Goal: Transaction & Acquisition: Purchase product/service

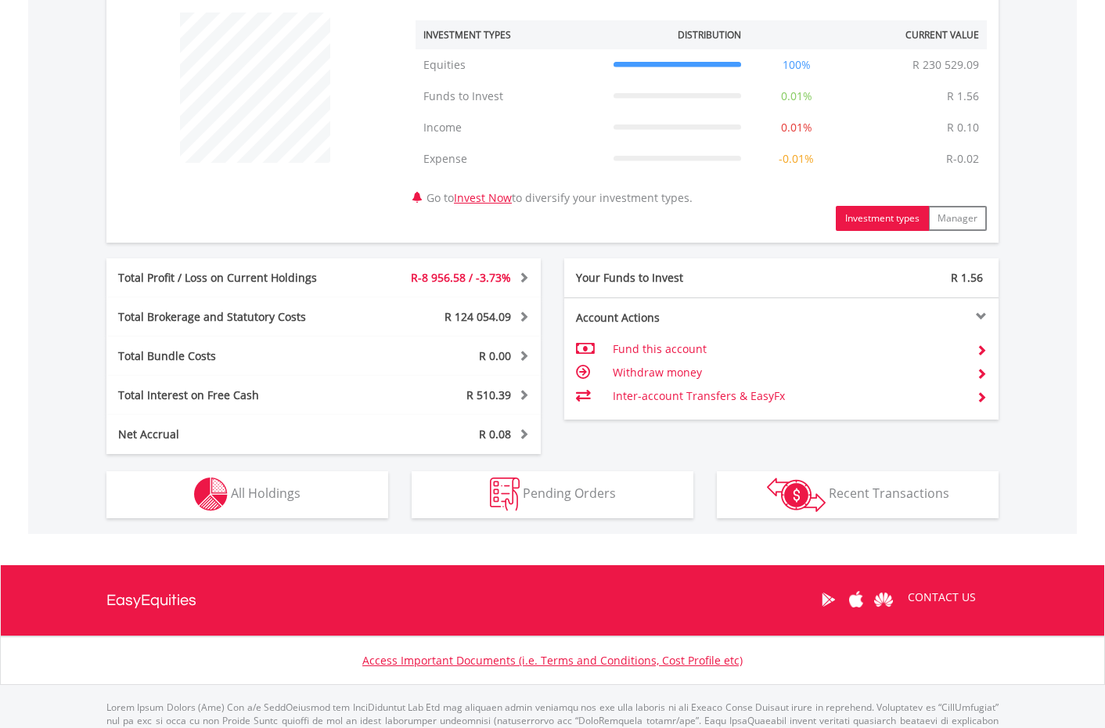
scroll to position [658, 0]
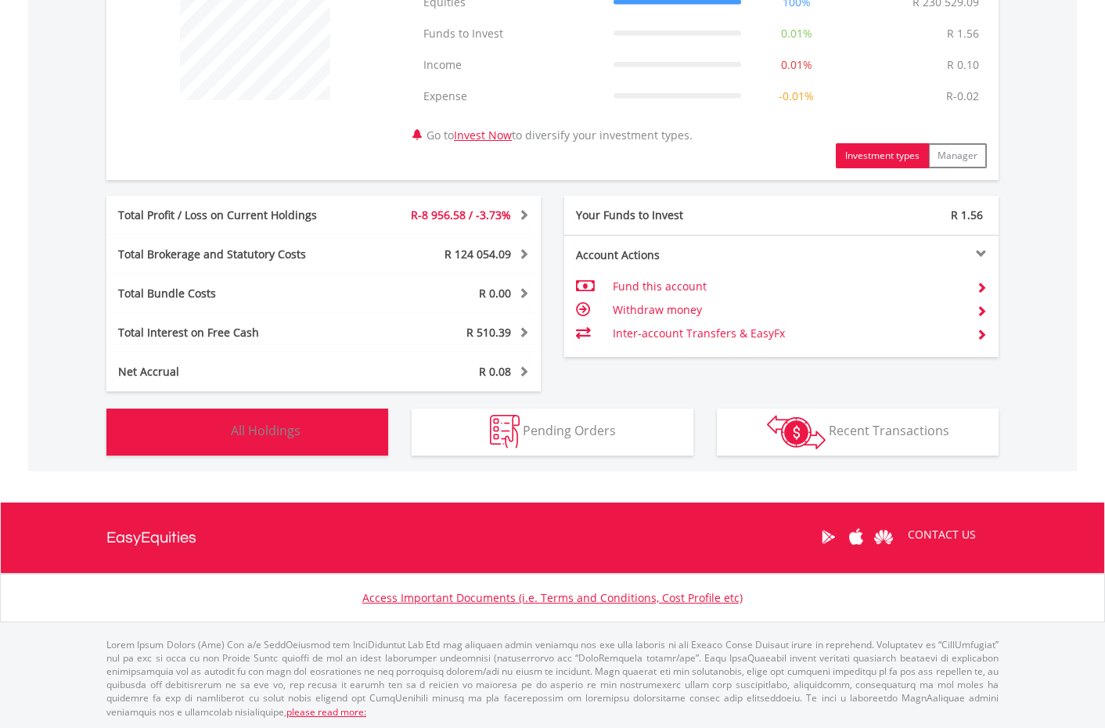
click at [308, 425] on button "Holdings All Holdings" at bounding box center [247, 431] width 282 height 47
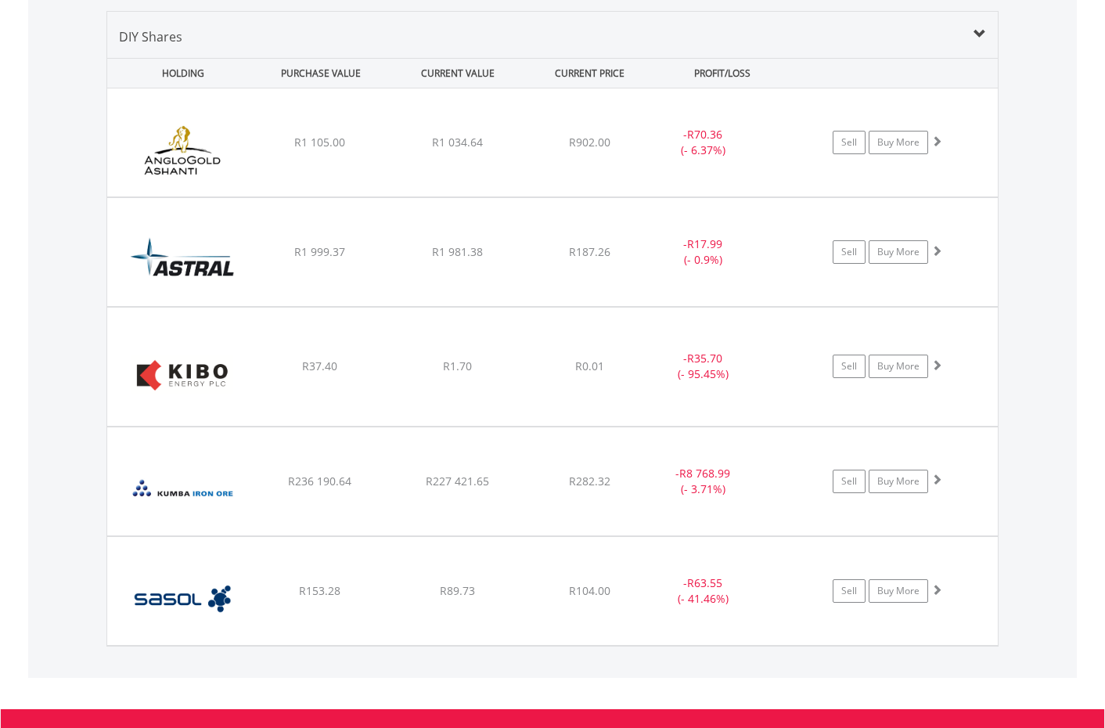
scroll to position [1159, 0]
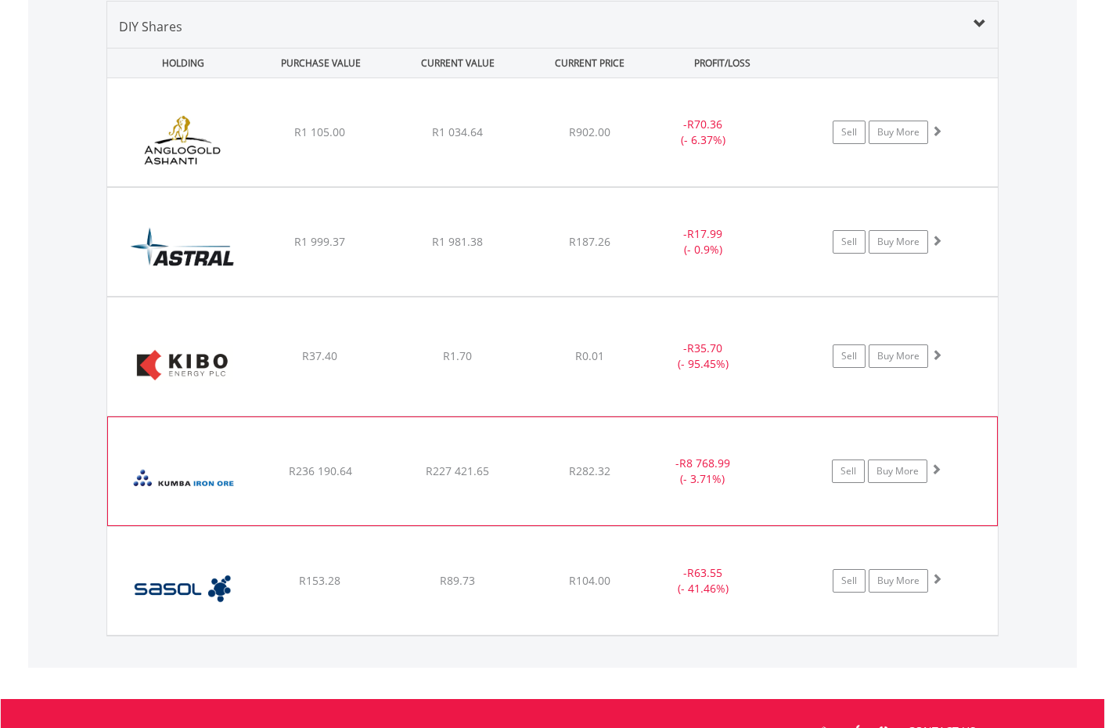
click at [499, 140] on div "R227 421.65" at bounding box center [457, 132] width 134 height 16
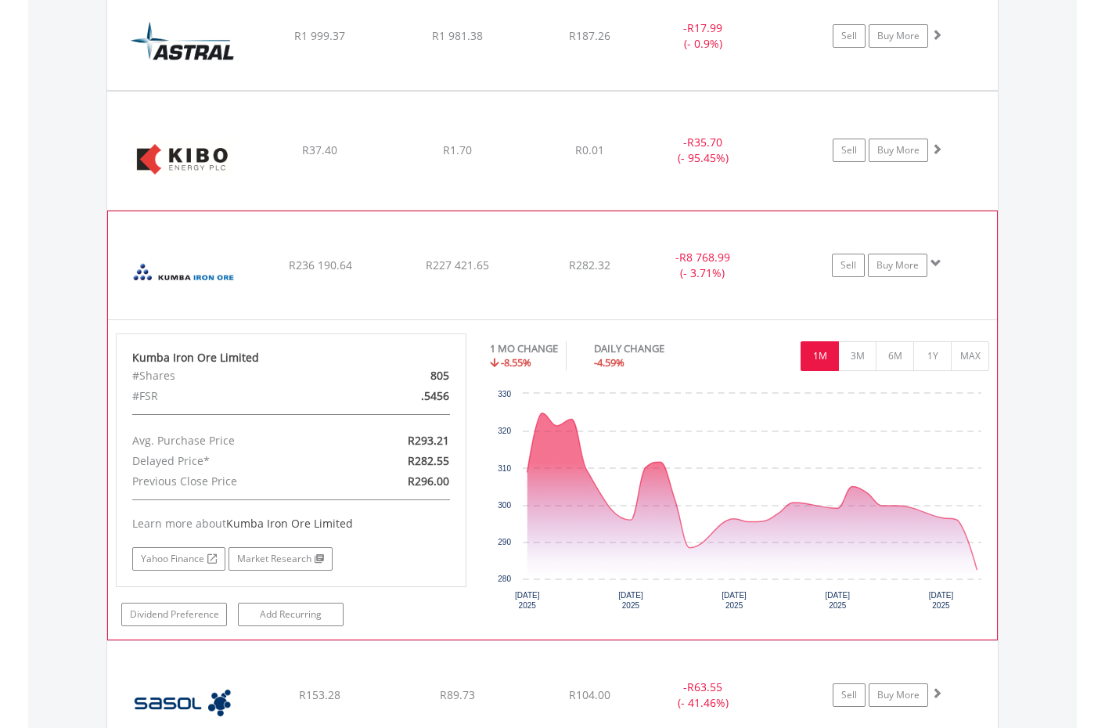
scroll to position [1364, 0]
click at [883, 266] on link "Buy More" at bounding box center [897, 266] width 59 height 23
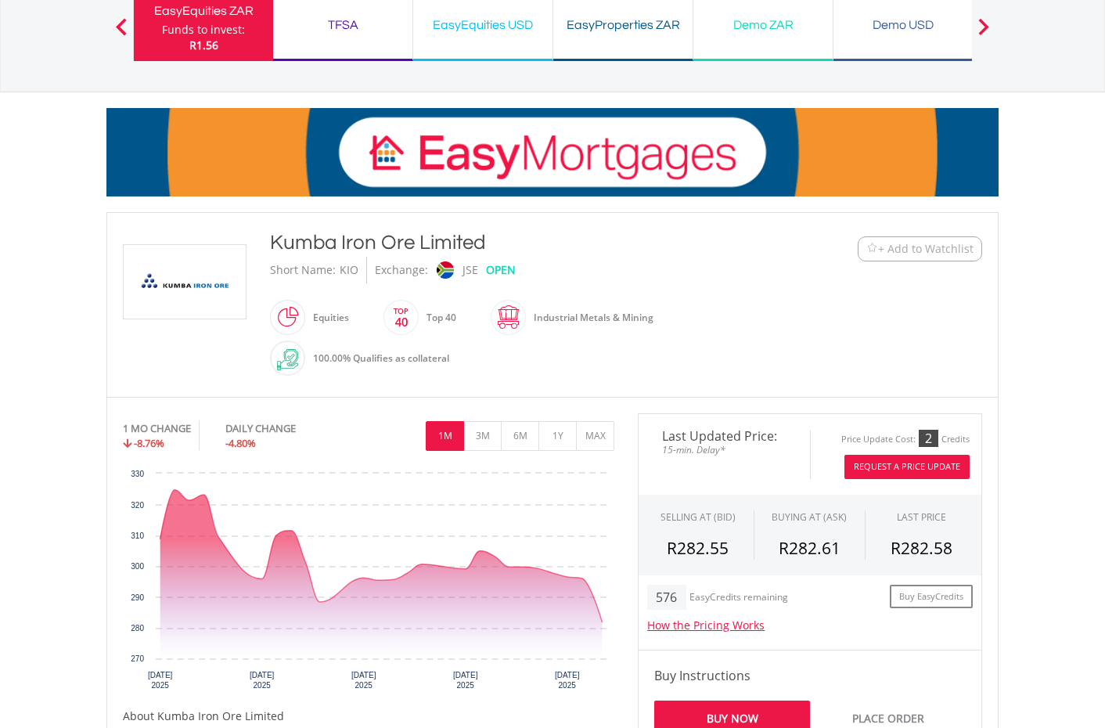
scroll to position [161, 0]
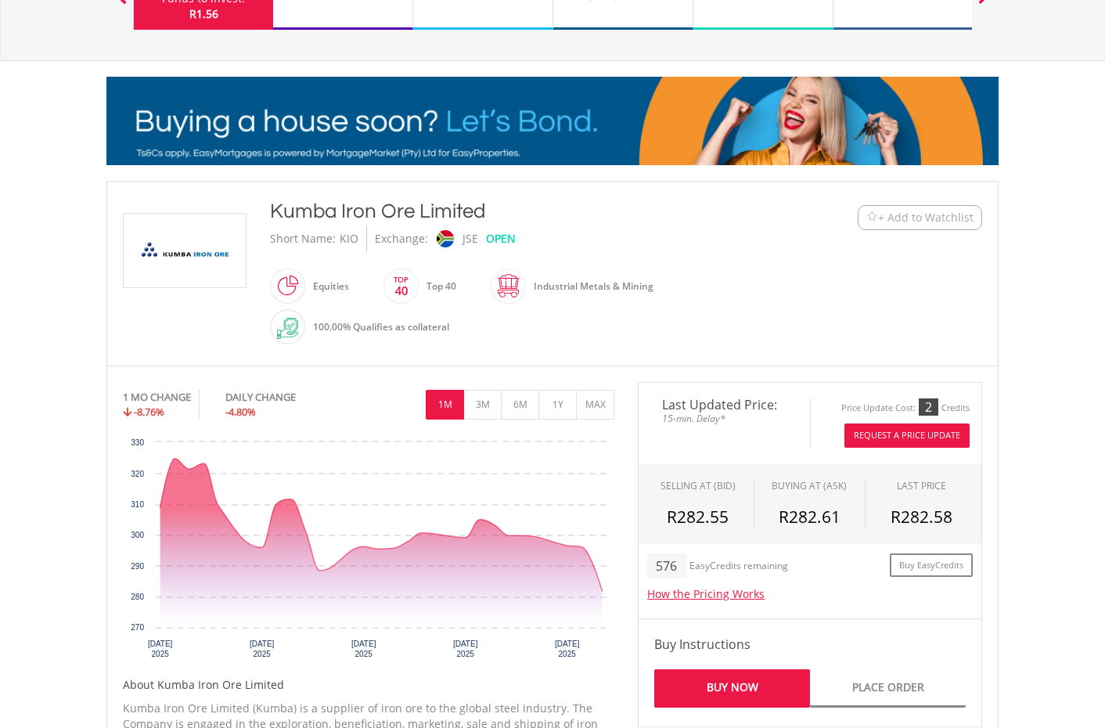
click at [911, 433] on button "Request A Price Update" at bounding box center [906, 435] width 125 height 24
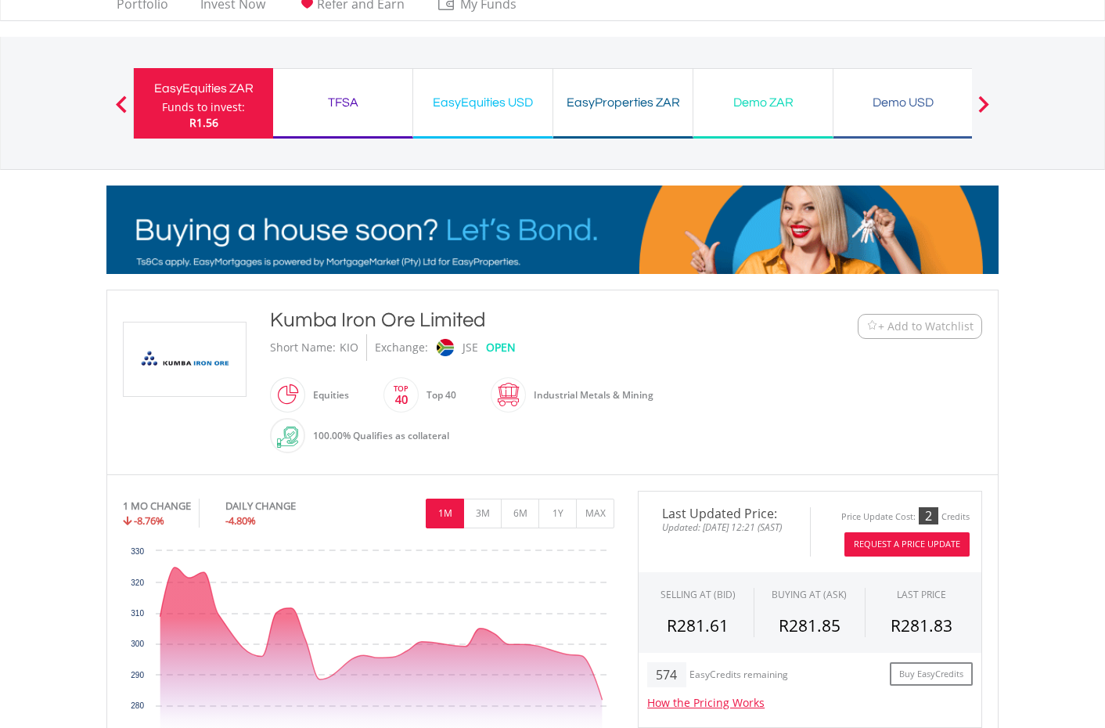
scroll to position [0, 0]
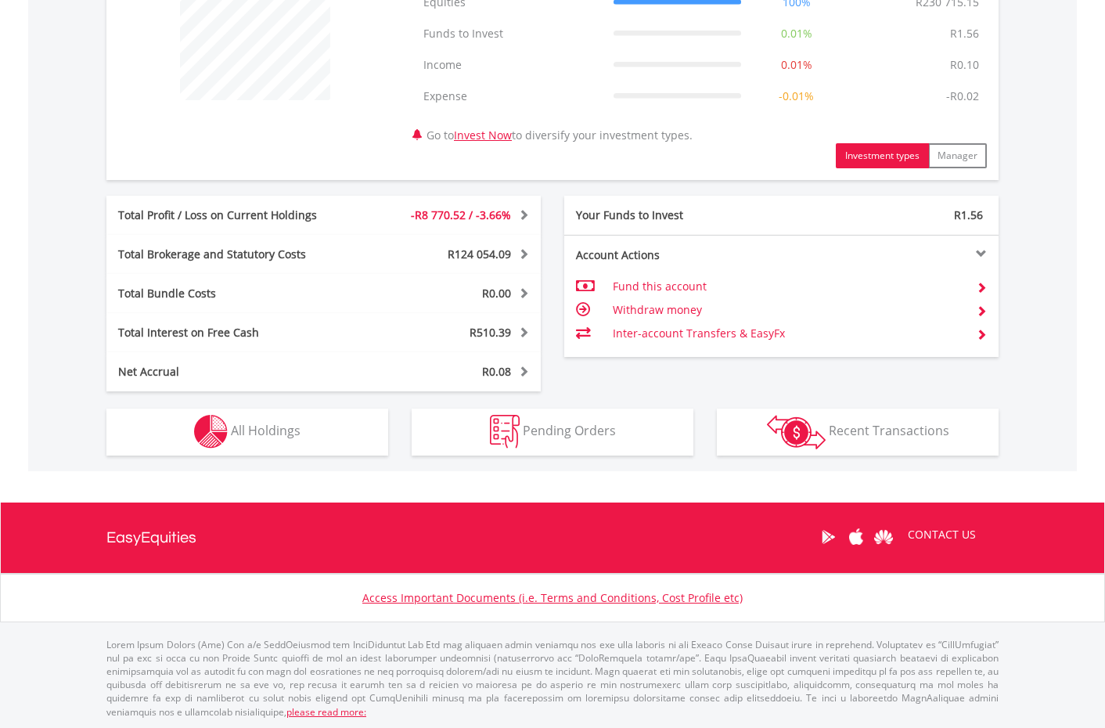
scroll to position [150, 297]
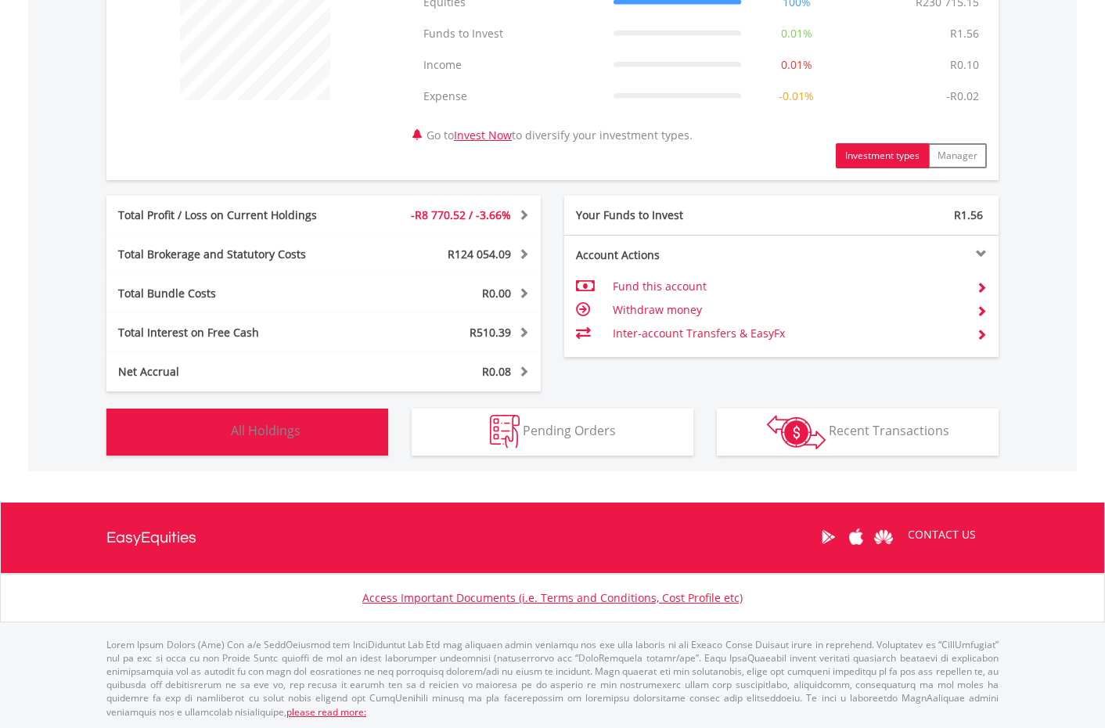
click at [354, 440] on button "Holdings All Holdings" at bounding box center [247, 431] width 282 height 47
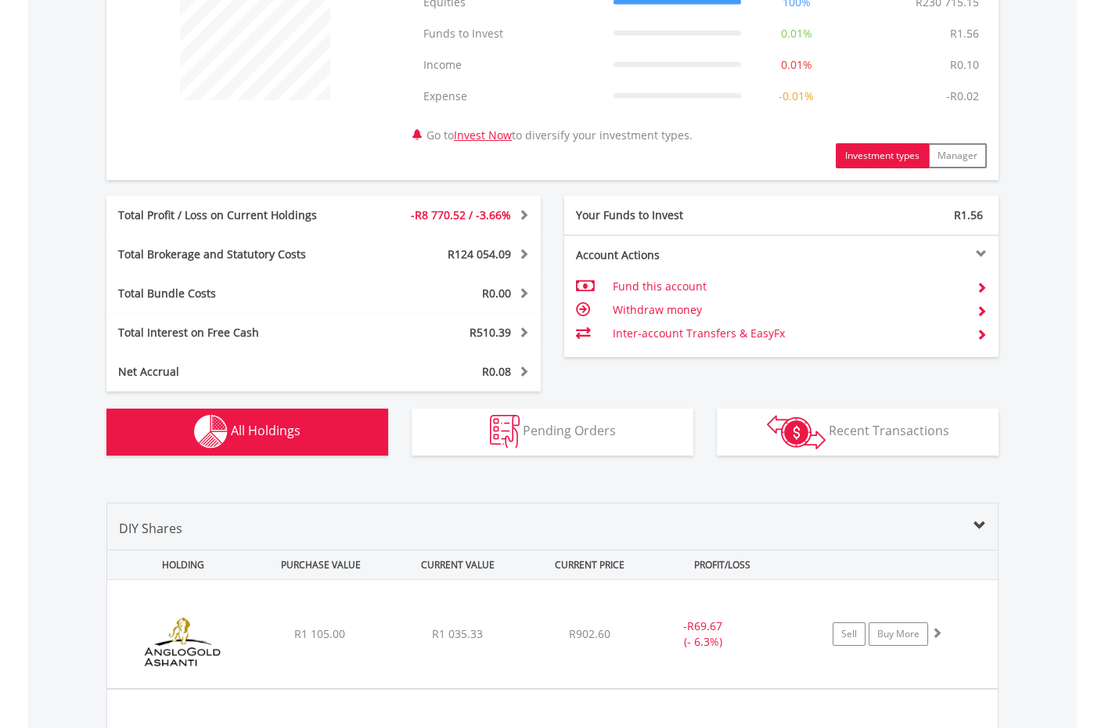
scroll to position [1159, 0]
